Goal: Communication & Community: Connect with others

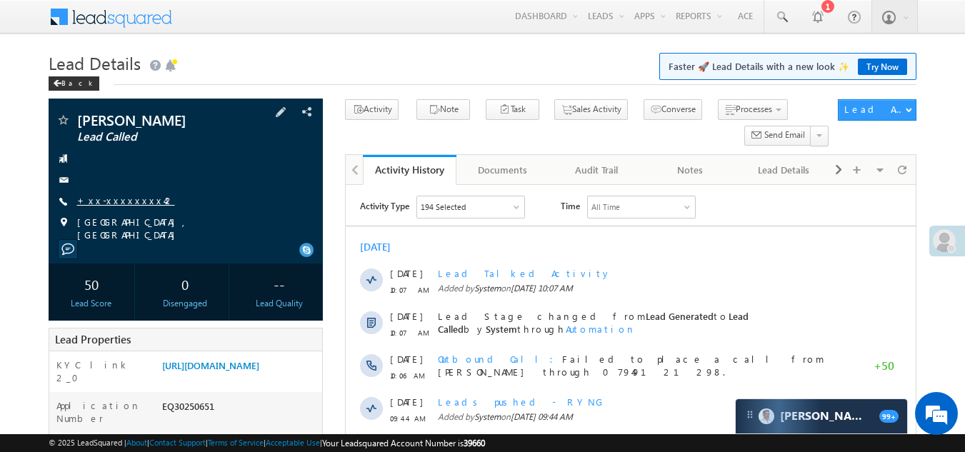
click at [128, 199] on link "+xx-xxxxxxxx42" at bounding box center [126, 200] width 98 height 12
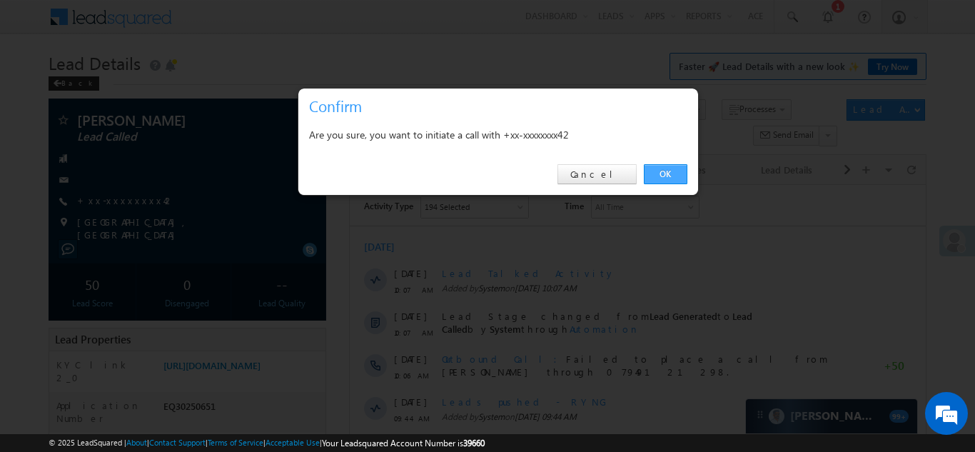
click at [665, 169] on link "OK" at bounding box center [666, 174] width 44 height 20
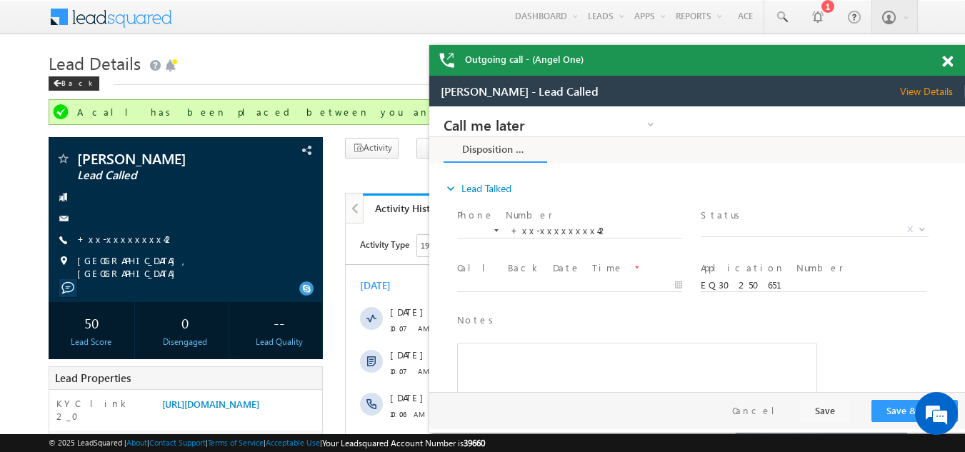
click at [947, 61] on span at bounding box center [947, 62] width 11 height 12
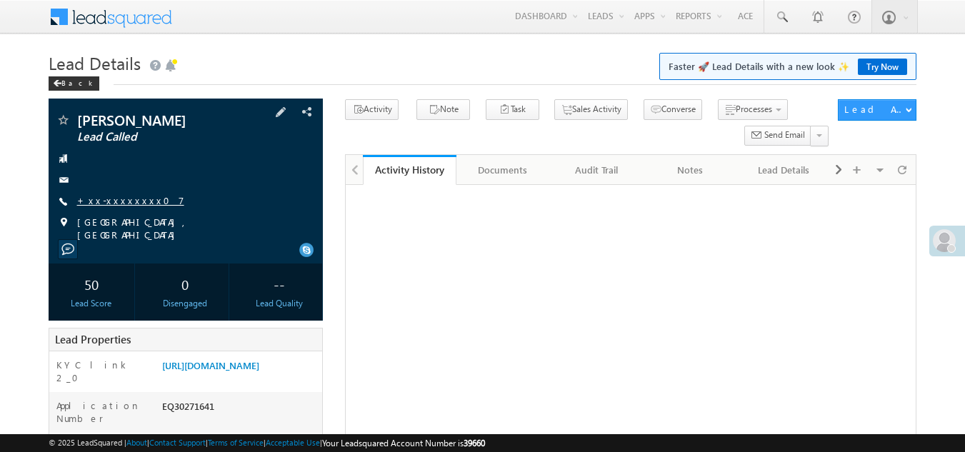
click at [120, 199] on link "+xx-xxxxxxxx07" at bounding box center [130, 200] width 107 height 12
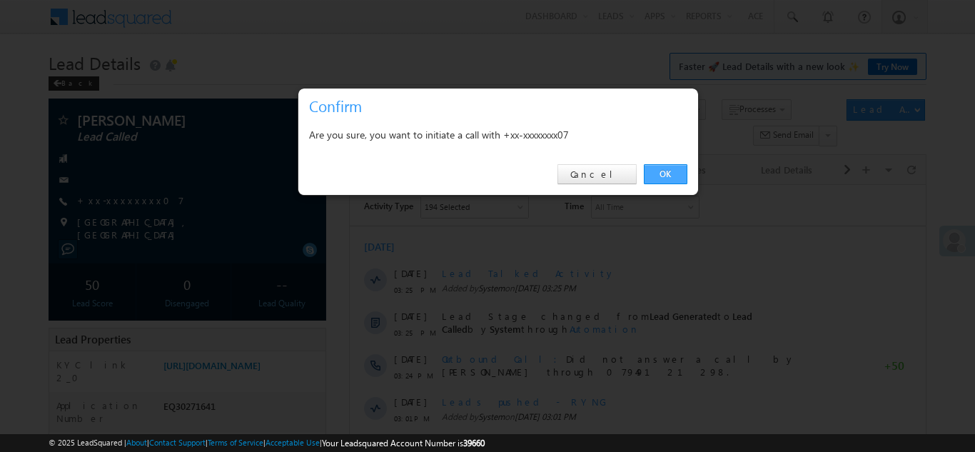
click at [667, 173] on link "OK" at bounding box center [666, 174] width 44 height 20
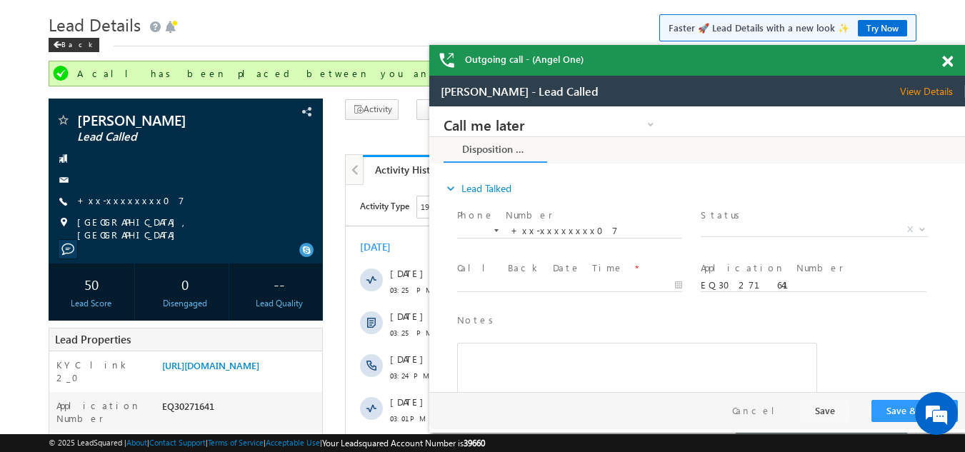
click at [948, 64] on span at bounding box center [947, 62] width 11 height 12
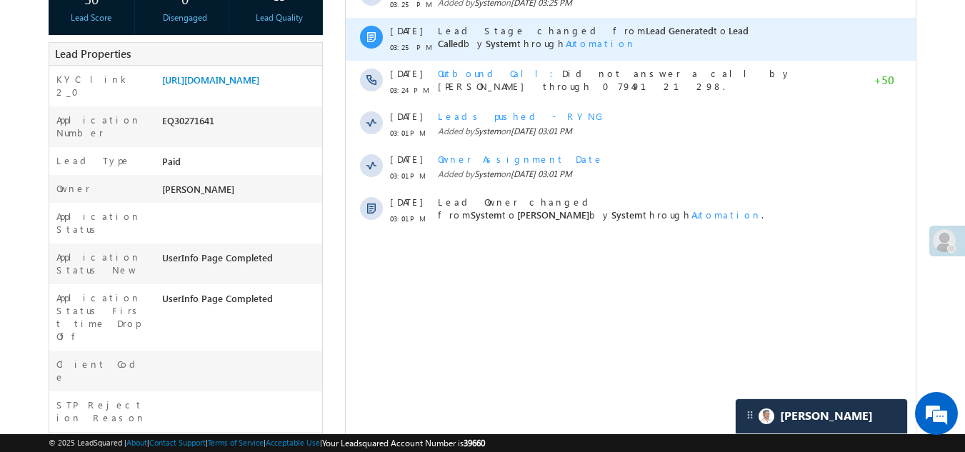
scroll to position [39, 0]
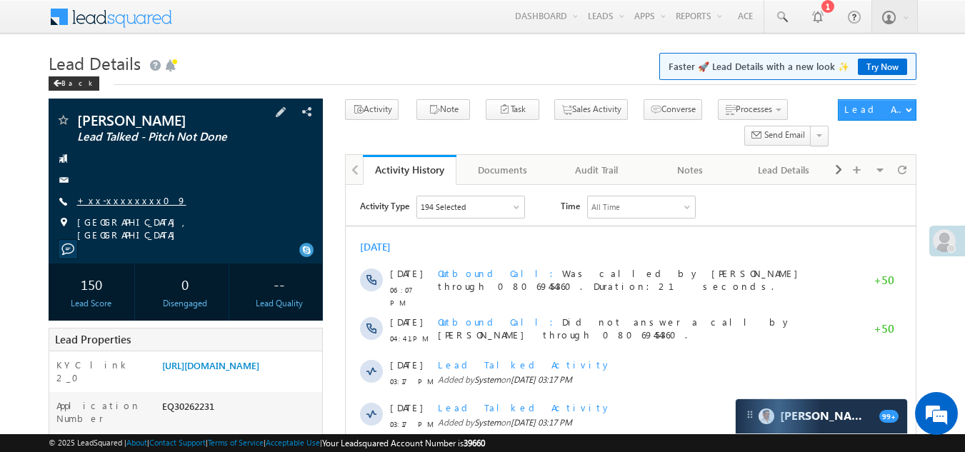
click at [111, 196] on link "+xx-xxxxxxxx09" at bounding box center [131, 200] width 109 height 12
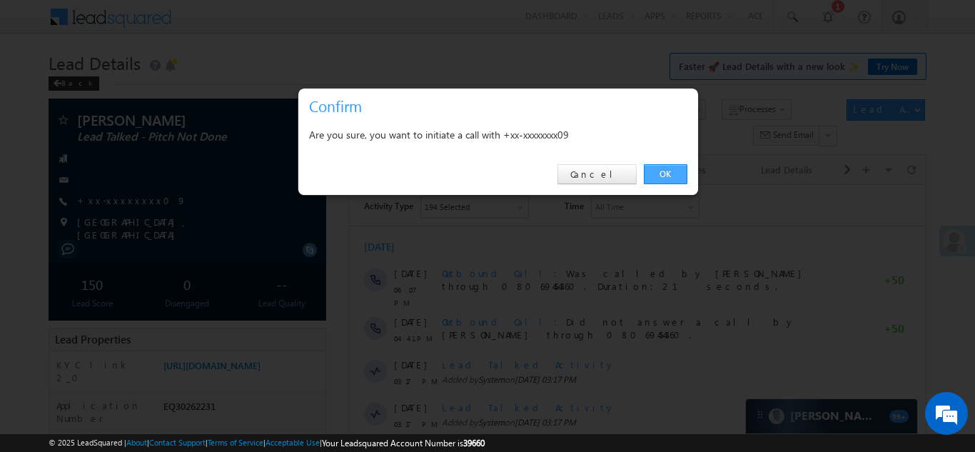
click at [660, 176] on link "OK" at bounding box center [666, 174] width 44 height 20
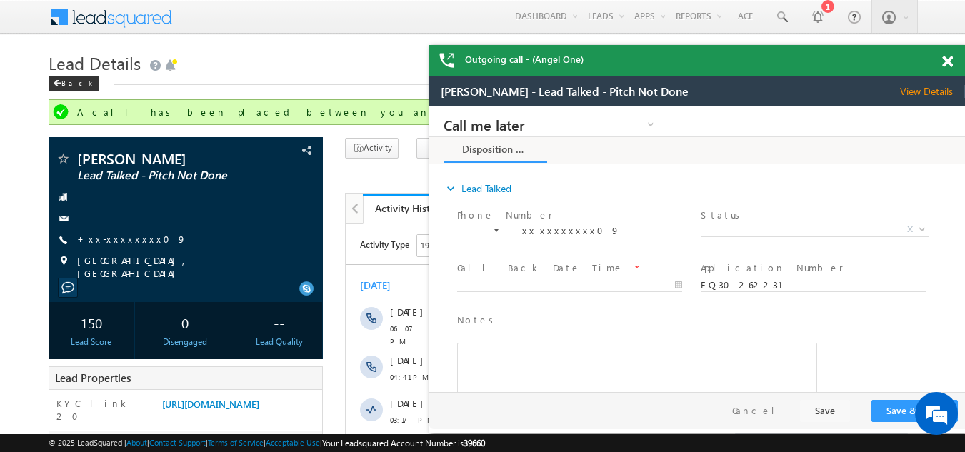
click at [944, 64] on span at bounding box center [947, 62] width 11 height 12
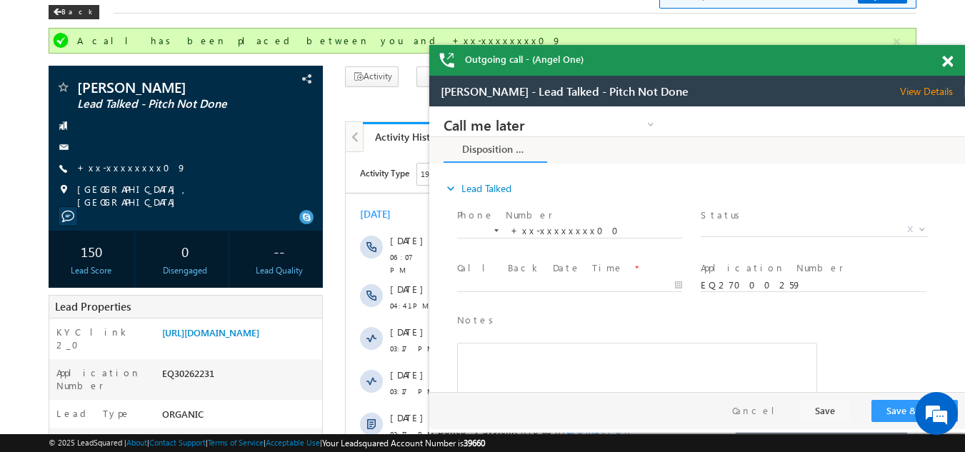
click at [948, 63] on span at bounding box center [947, 62] width 11 height 12
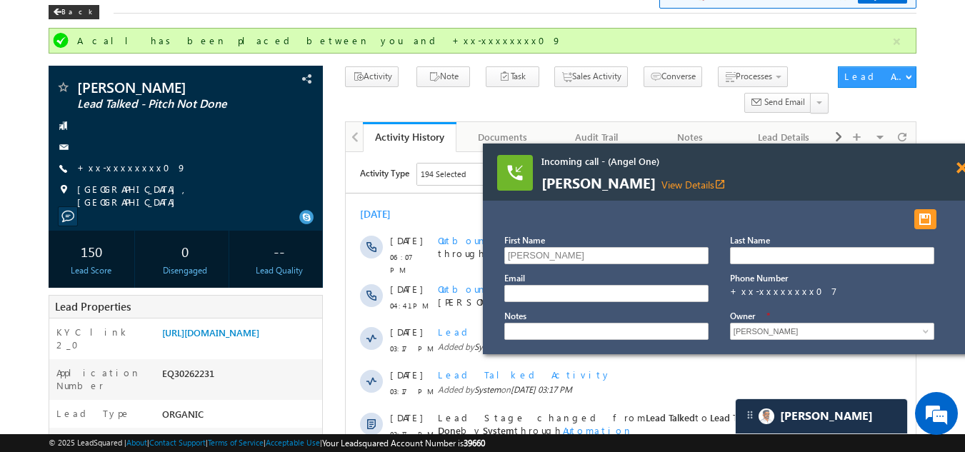
click at [961, 166] on span at bounding box center [961, 168] width 11 height 12
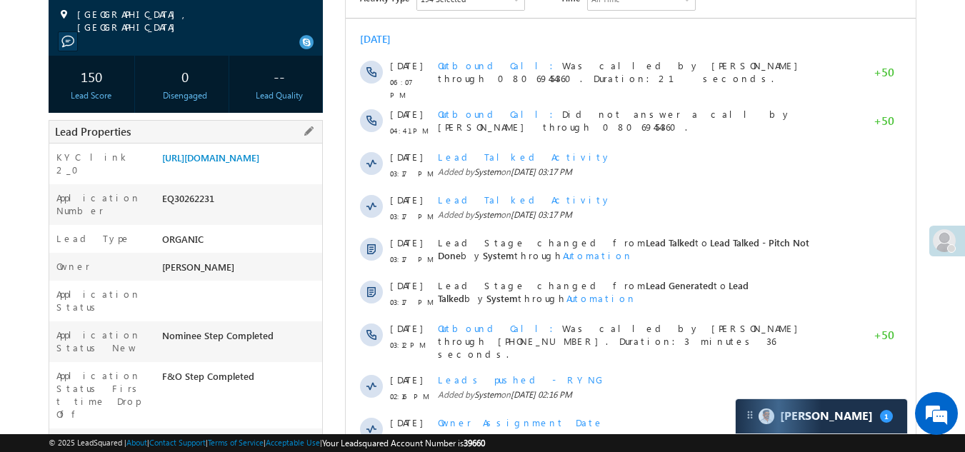
scroll to position [500, 0]
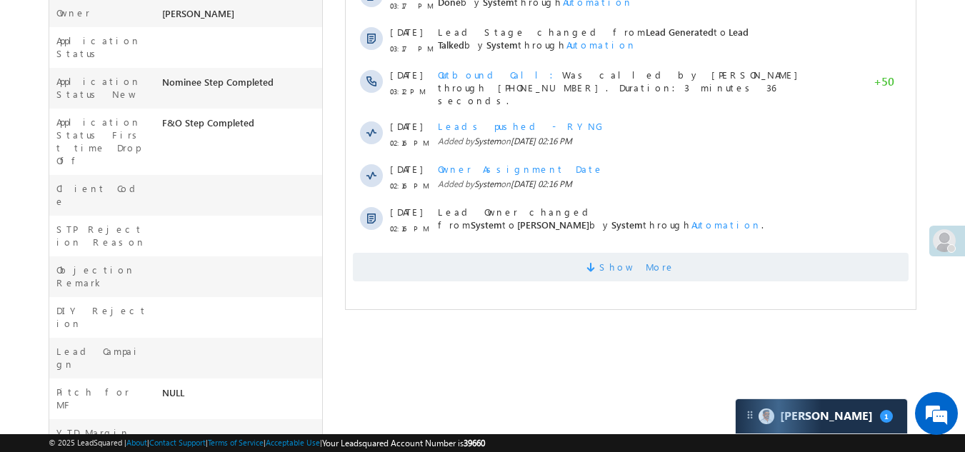
click at [448, 259] on span "Show More" at bounding box center [631, 267] width 556 height 29
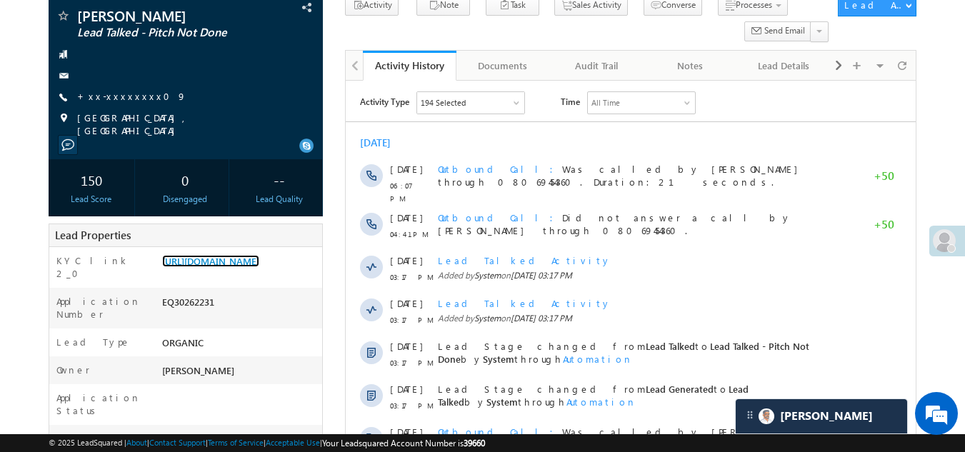
scroll to position [0, 0]
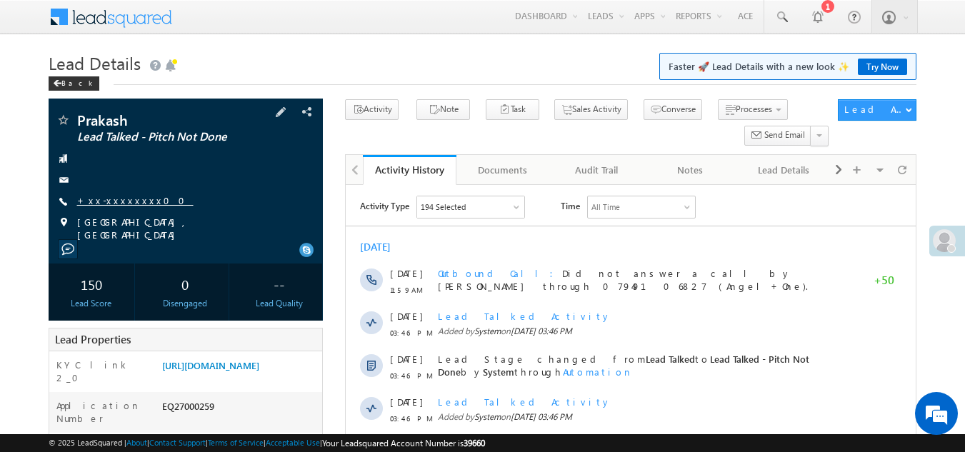
click at [119, 201] on link "+xx-xxxxxxxx00" at bounding box center [135, 200] width 116 height 12
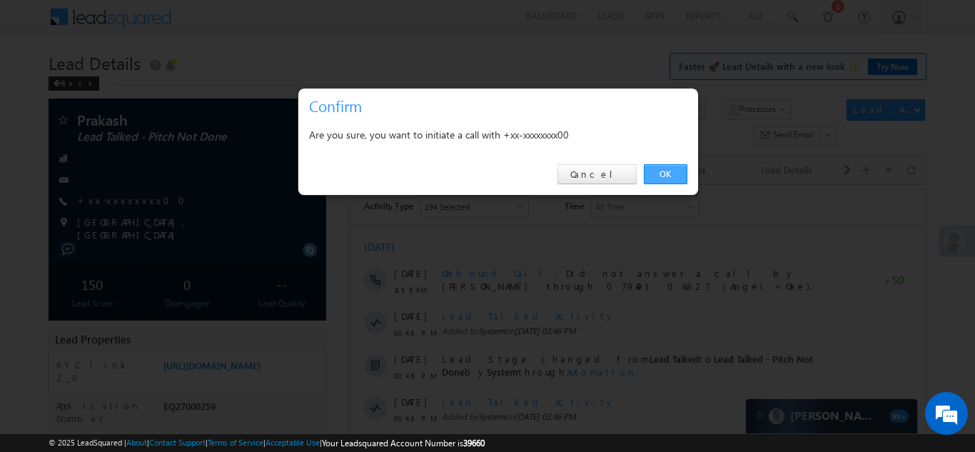
click at [668, 172] on link "OK" at bounding box center [666, 174] width 44 height 20
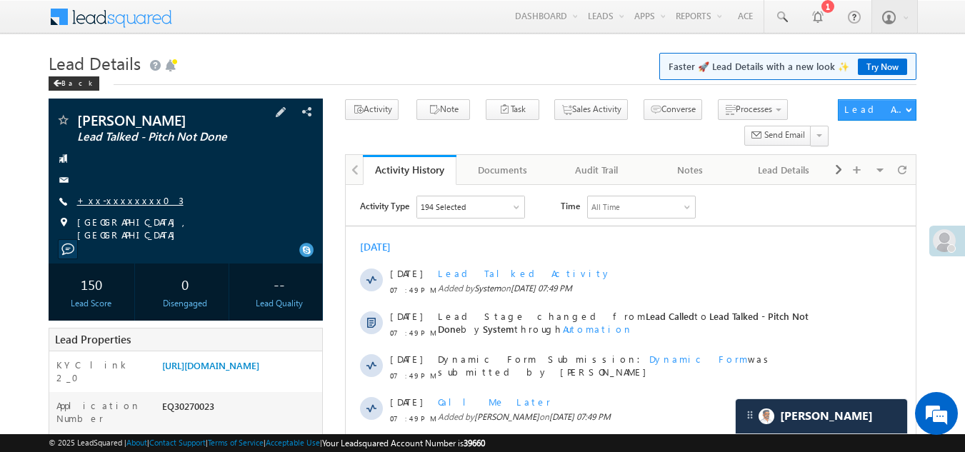
click at [116, 197] on link "+xx-xxxxxxxx03" at bounding box center [130, 200] width 106 height 12
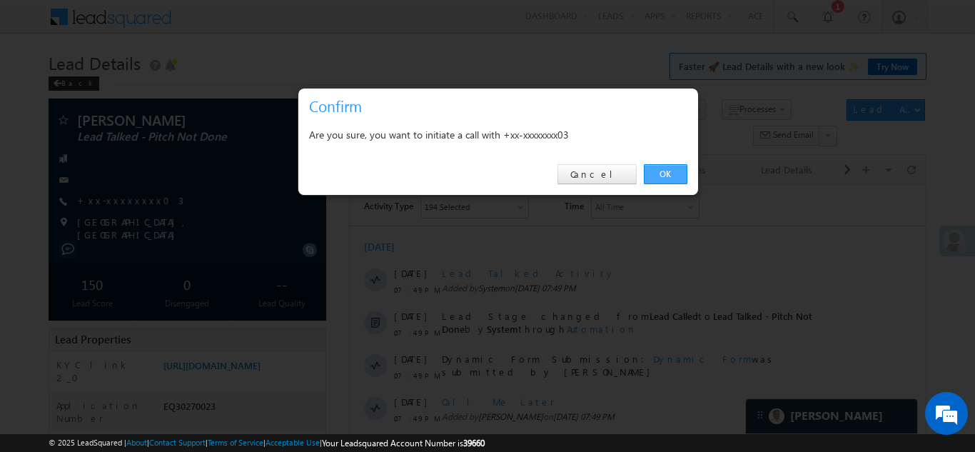
click at [663, 171] on link "OK" at bounding box center [666, 174] width 44 height 20
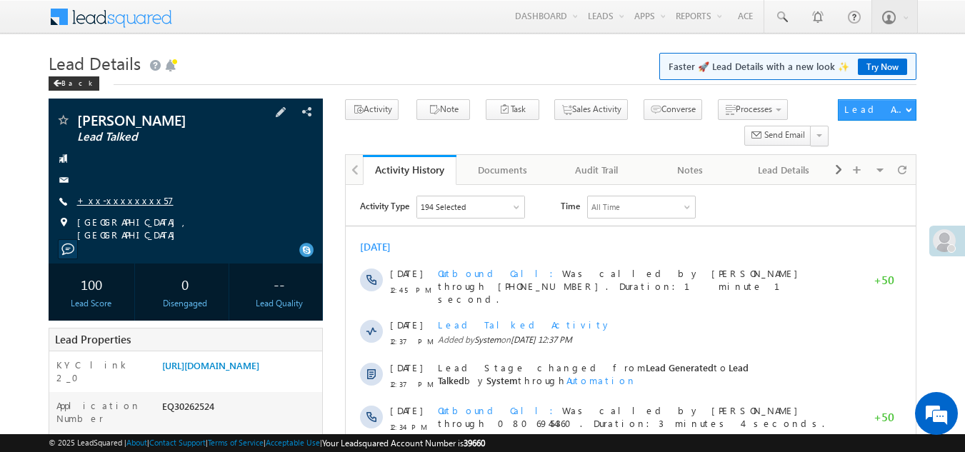
click at [121, 203] on link "+xx-xxxxxxxx57" at bounding box center [125, 200] width 96 height 12
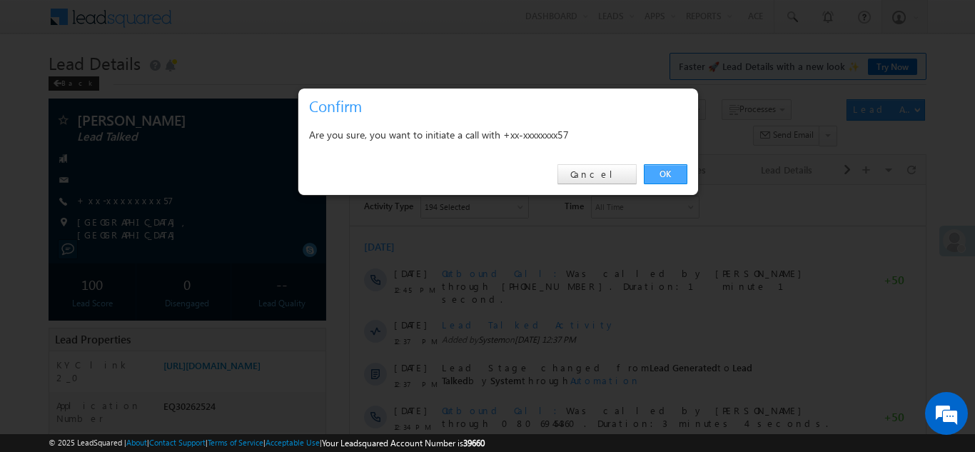
click at [667, 172] on link "OK" at bounding box center [666, 174] width 44 height 20
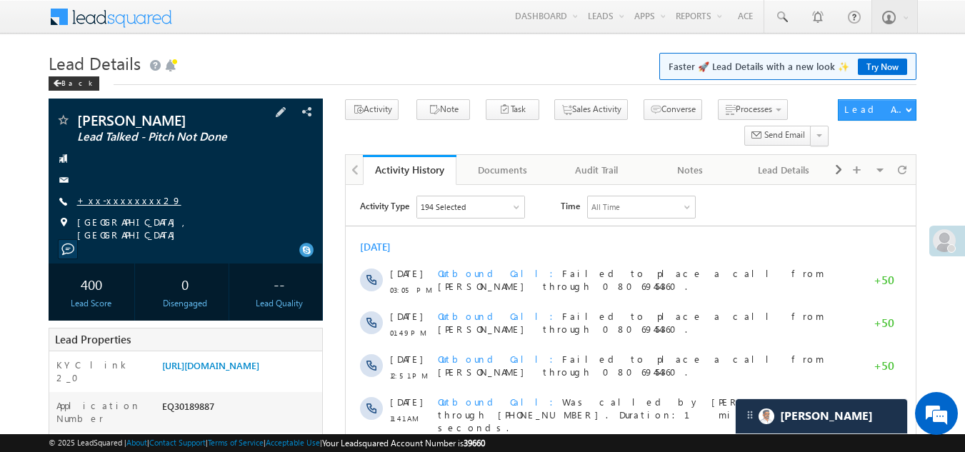
click at [117, 199] on link "+xx-xxxxxxxx29" at bounding box center [129, 200] width 104 height 12
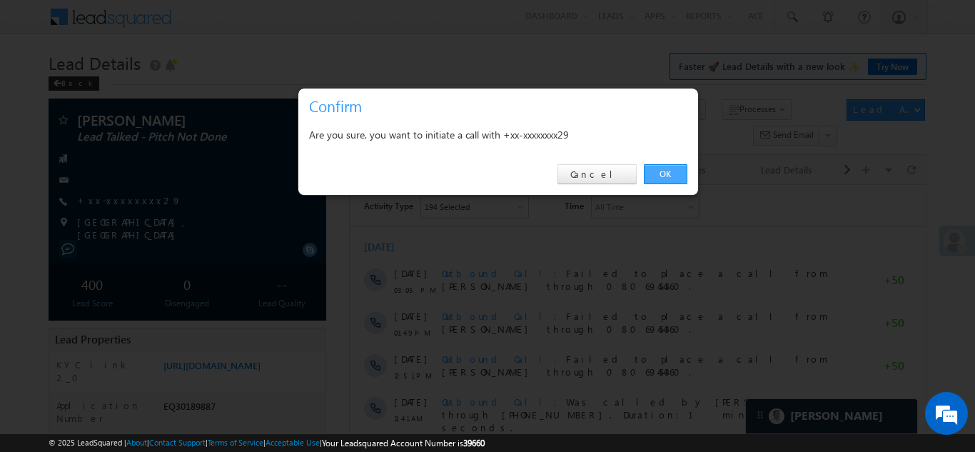
click at [662, 171] on link "OK" at bounding box center [666, 174] width 44 height 20
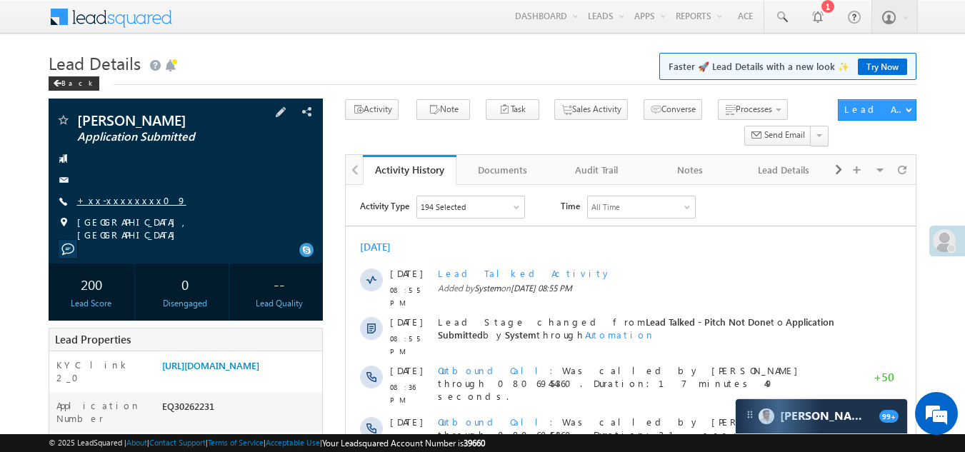
click at [114, 197] on link "+xx-xxxxxxxx09" at bounding box center [131, 200] width 109 height 12
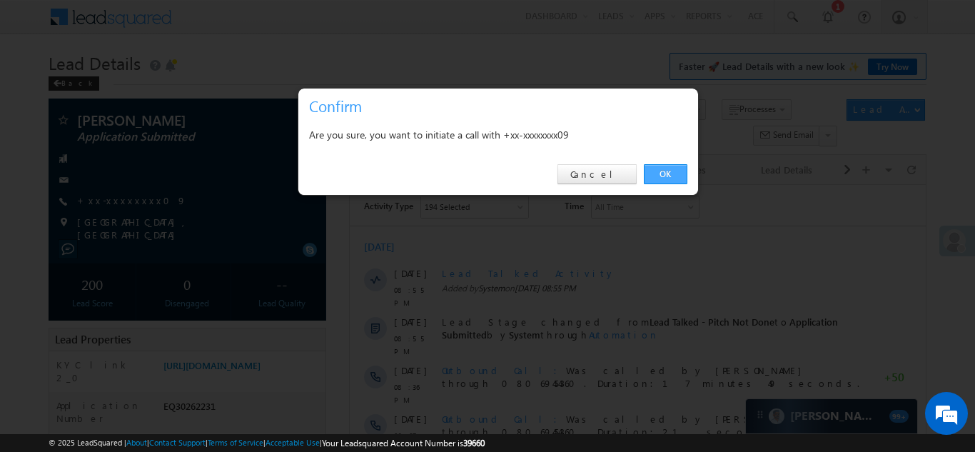
click at [663, 172] on link "OK" at bounding box center [666, 174] width 44 height 20
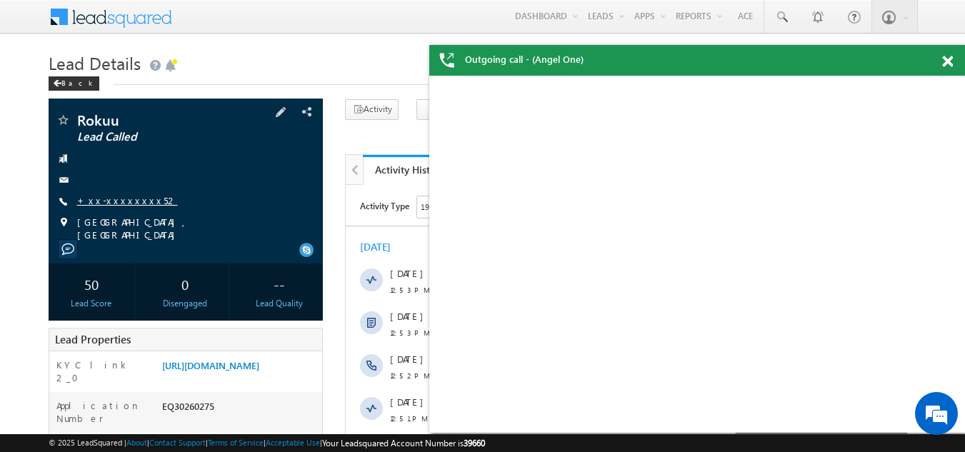
click at [129, 196] on link "+xx-xxxxxxxx52" at bounding box center [127, 200] width 101 height 12
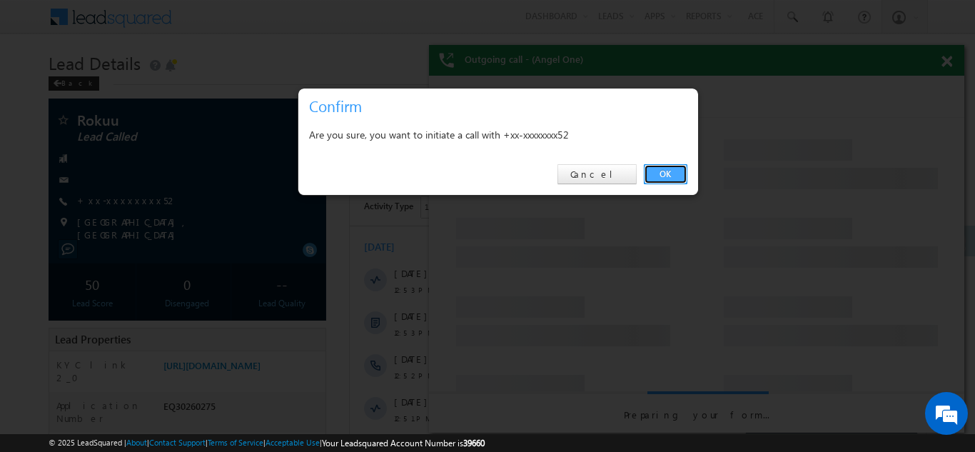
click at [664, 176] on link "OK" at bounding box center [666, 174] width 44 height 20
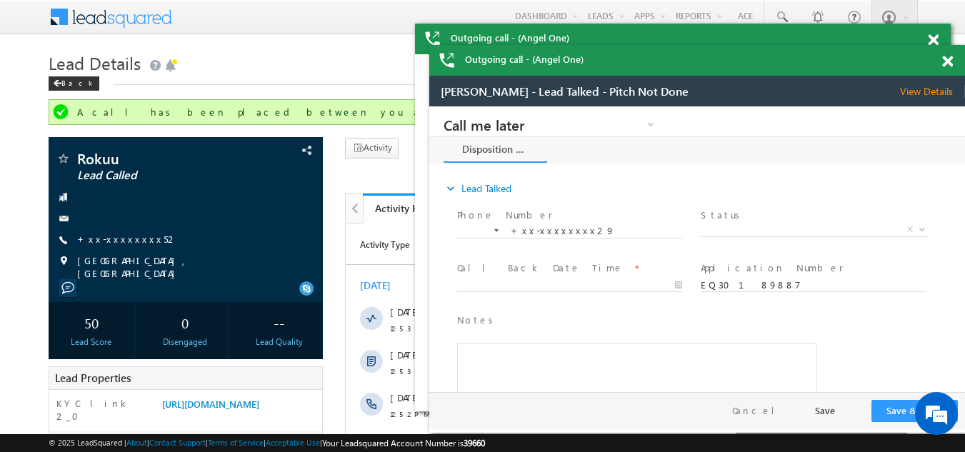
click at [950, 66] on span at bounding box center [947, 62] width 11 height 12
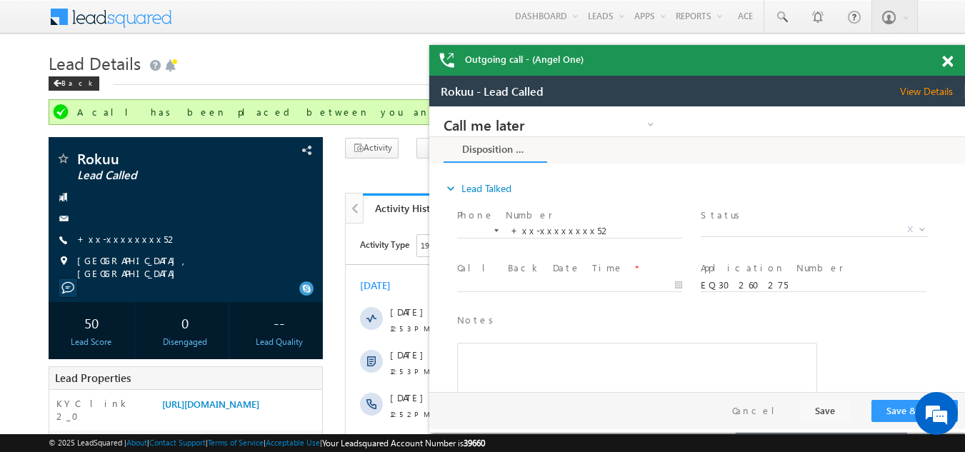
click at [945, 63] on span at bounding box center [947, 62] width 11 height 12
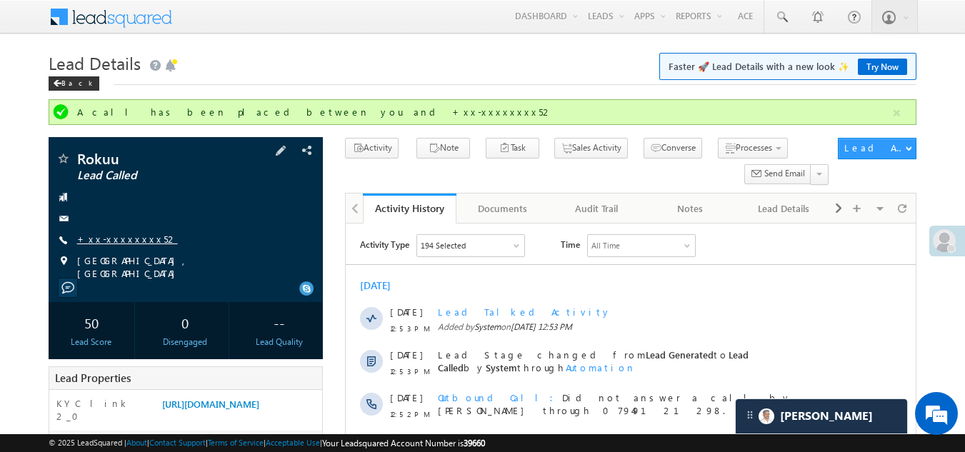
click at [121, 238] on link "+xx-xxxxxxxx52" at bounding box center [127, 239] width 101 height 12
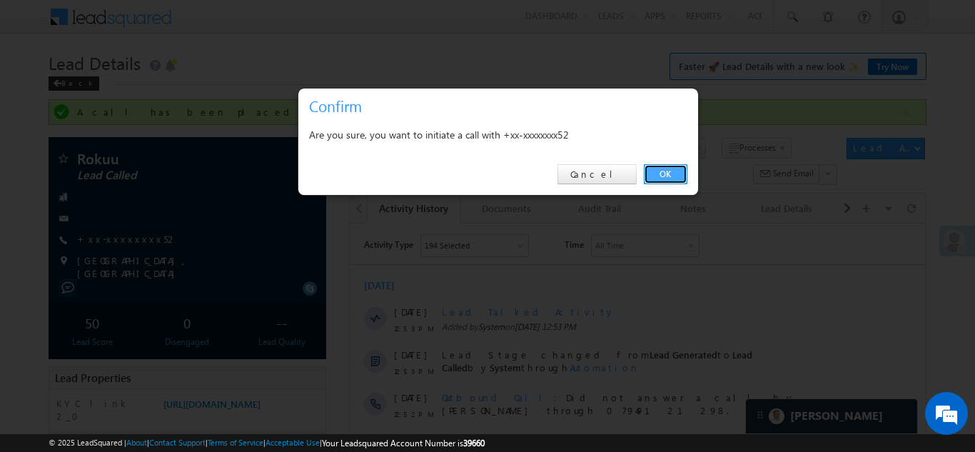
click at [667, 172] on link "OK" at bounding box center [666, 174] width 44 height 20
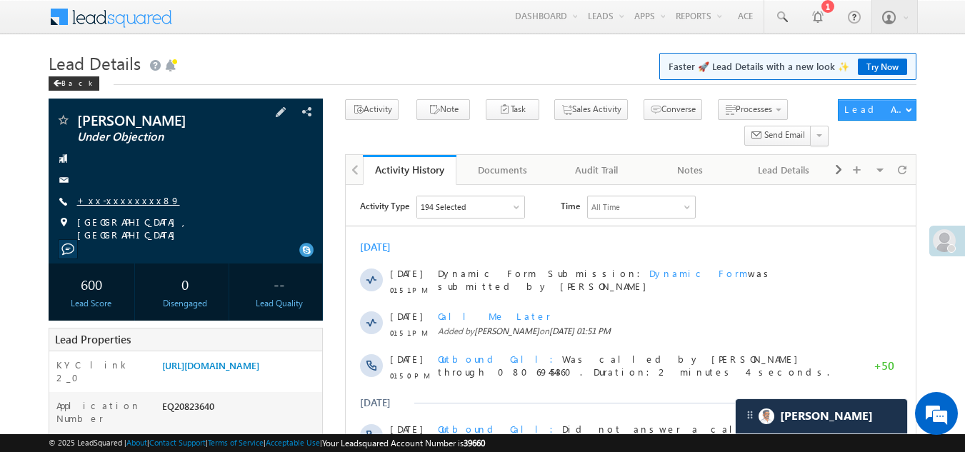
click at [113, 202] on link "+xx-xxxxxxxx89" at bounding box center [128, 200] width 103 height 12
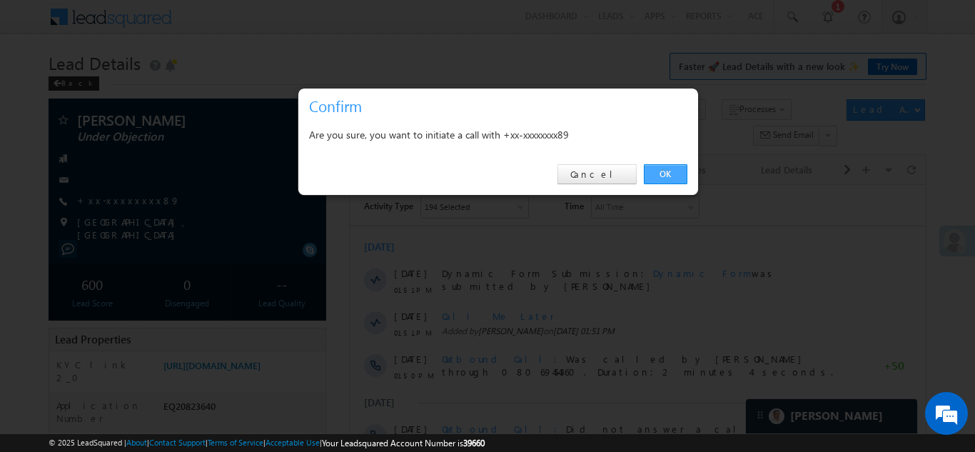
click at [665, 171] on link "OK" at bounding box center [666, 174] width 44 height 20
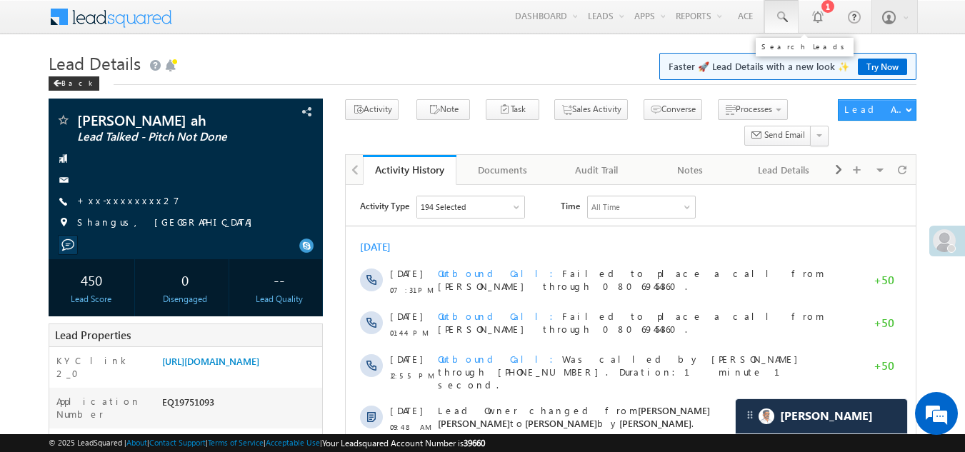
click at [778, 14] on span at bounding box center [781, 17] width 14 height 14
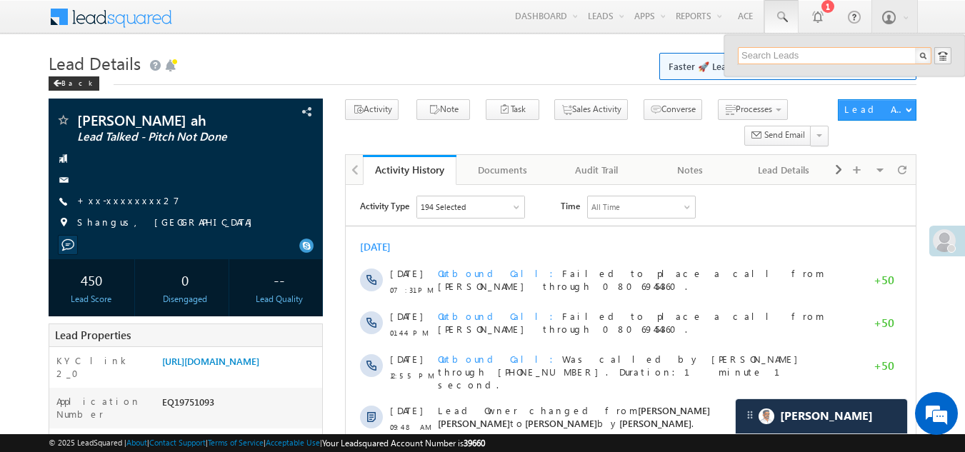
paste input "EQ30266316"
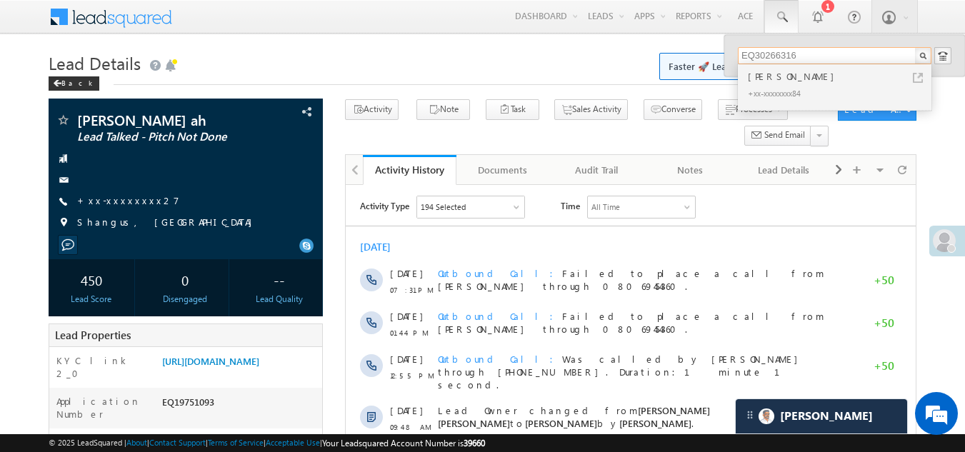
type input "EQ30266316"
click at [768, 83] on div "[PERSON_NAME]" at bounding box center [840, 77] width 191 height 16
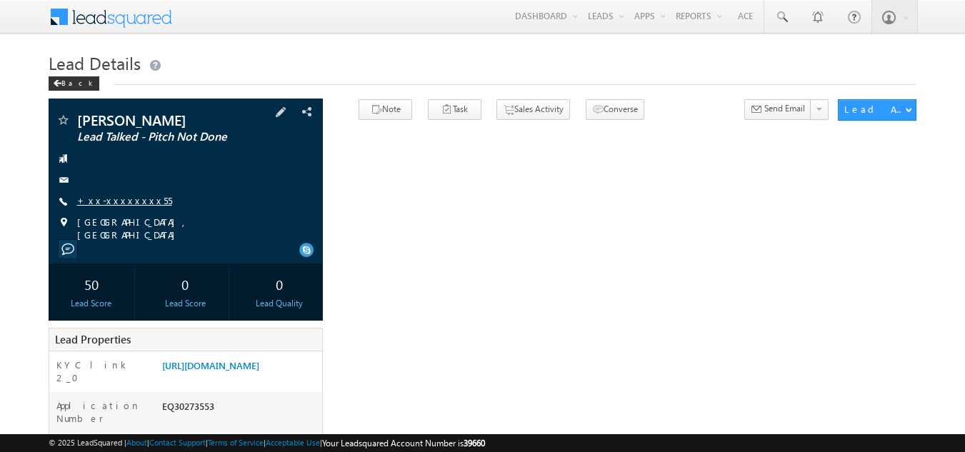
click at [121, 204] on link "+xx-xxxxxxxx55" at bounding box center [124, 200] width 95 height 12
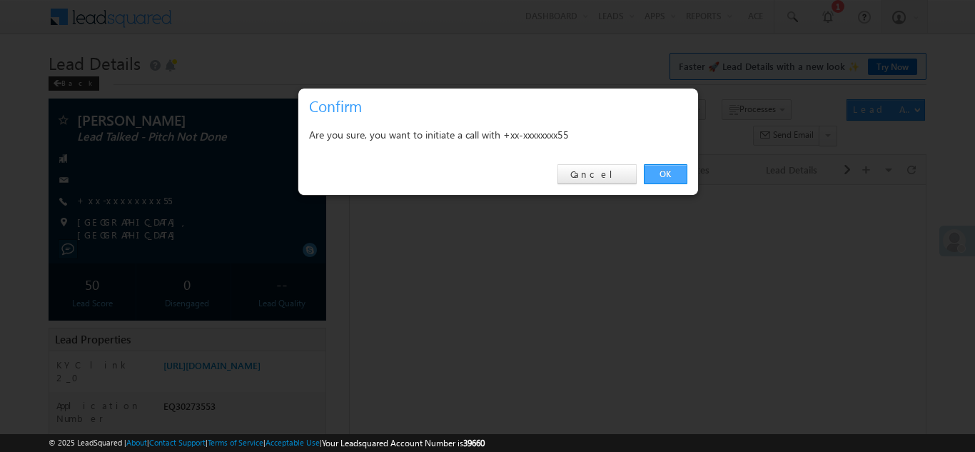
click at [665, 174] on link "OK" at bounding box center [666, 174] width 44 height 20
